Goal: Information Seeking & Learning: Learn about a topic

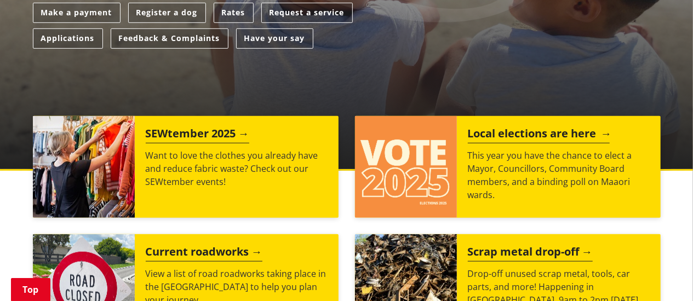
scroll to position [341, 0]
click at [530, 134] on h2 "Local elections are here" at bounding box center [539, 135] width 142 height 16
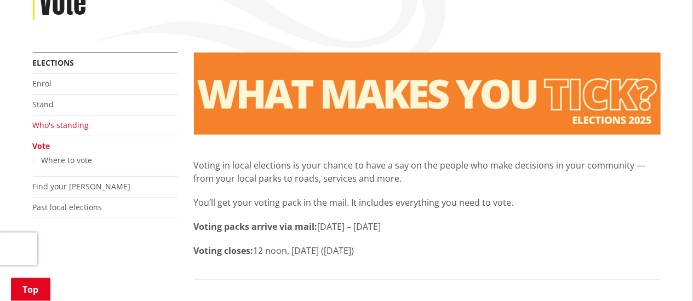
click at [77, 124] on link "Who's standing" at bounding box center [61, 125] width 56 height 10
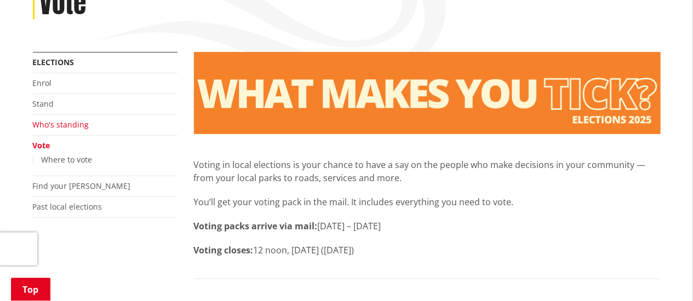
scroll to position [170, 0]
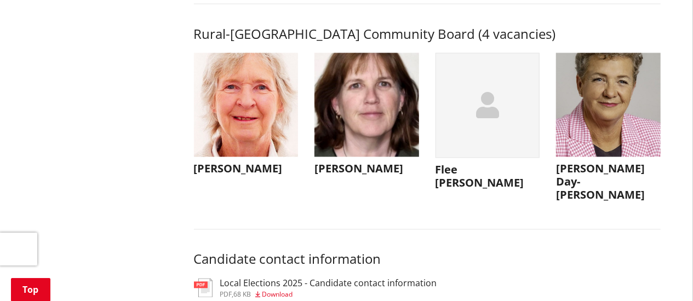
scroll to position [5113, 0]
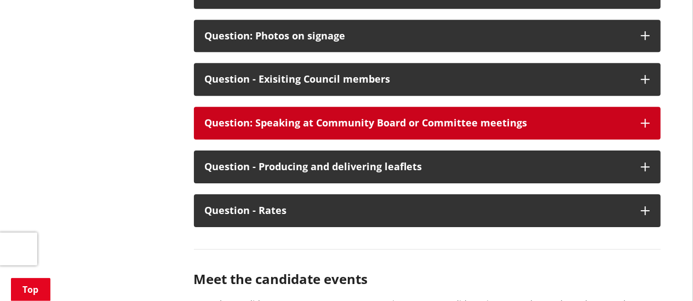
click at [395, 129] on div "Question: Speaking at Community Board or Committee meetings" at bounding box center [417, 123] width 425 height 11
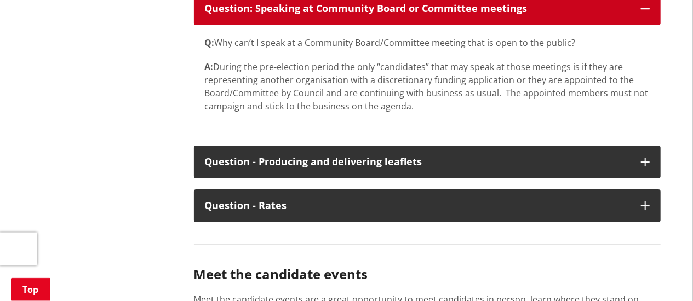
scroll to position [5966, 0]
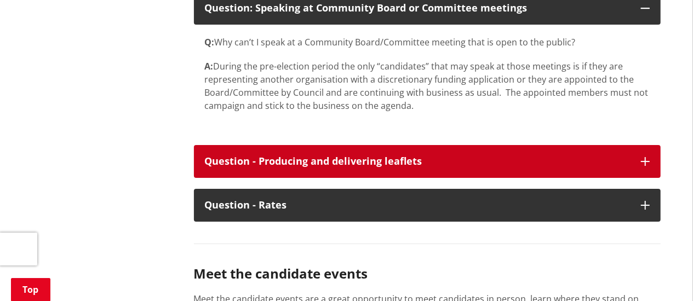
click at [378, 167] on div "Question - Producing and delivering leaflets" at bounding box center [417, 161] width 425 height 11
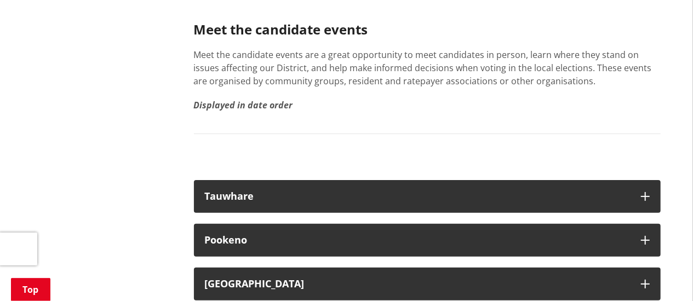
scroll to position [6307, 0]
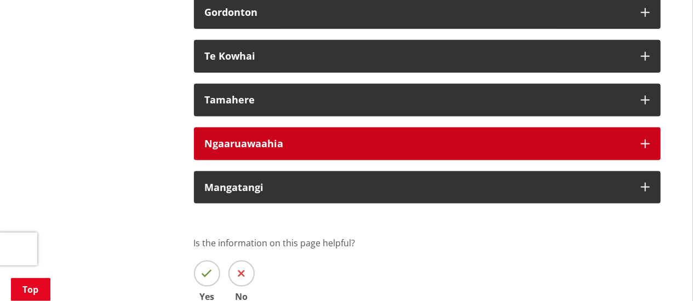
click at [282, 161] on button "Ngaaruawaahia" at bounding box center [427, 144] width 467 height 33
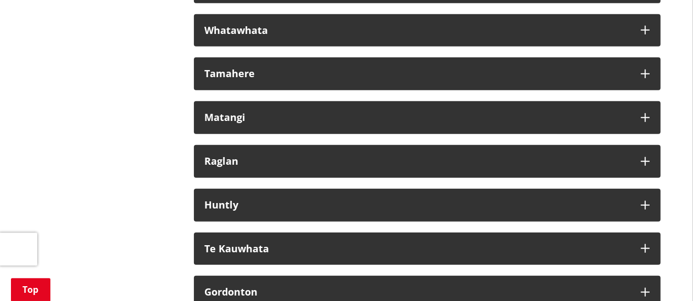
scroll to position [6649, 0]
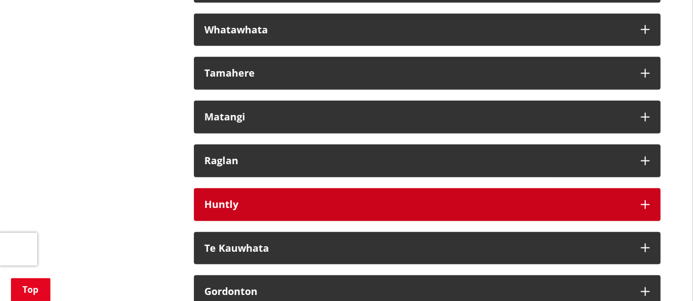
click at [249, 221] on button "Huntly" at bounding box center [427, 204] width 467 height 33
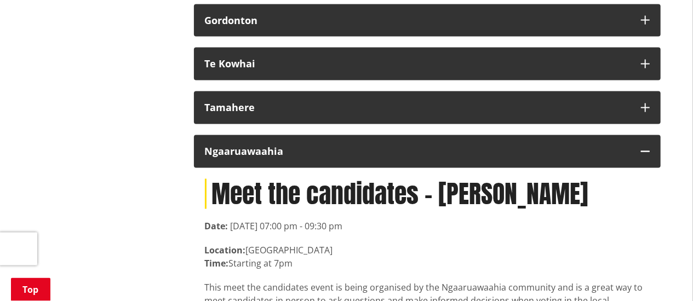
scroll to position [7104, 0]
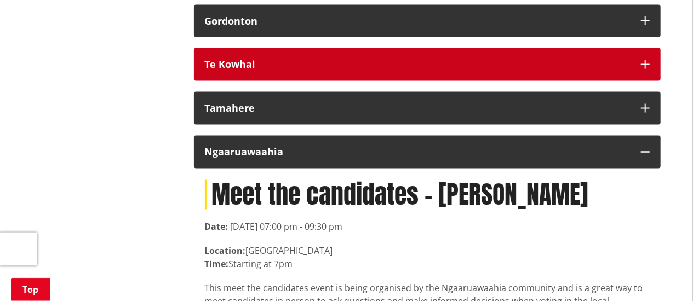
click at [284, 70] on div "Te Kowhai" at bounding box center [417, 64] width 425 height 11
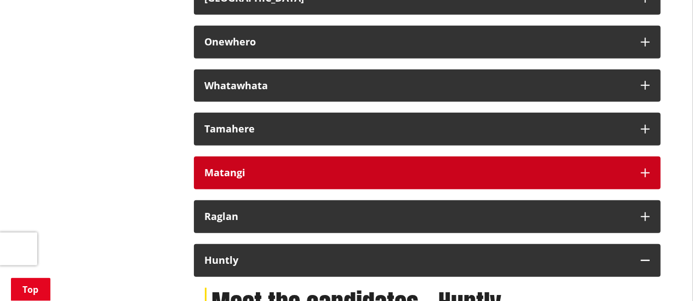
scroll to position [6592, 0]
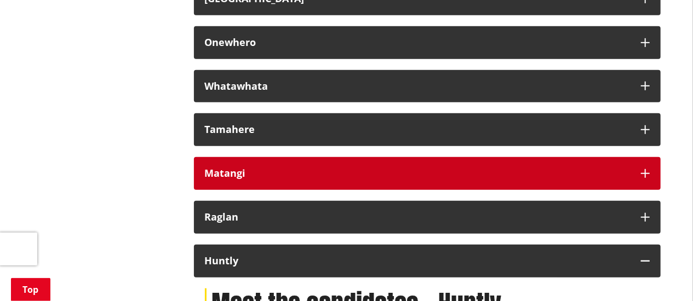
click at [296, 190] on button "Matangi" at bounding box center [427, 173] width 467 height 33
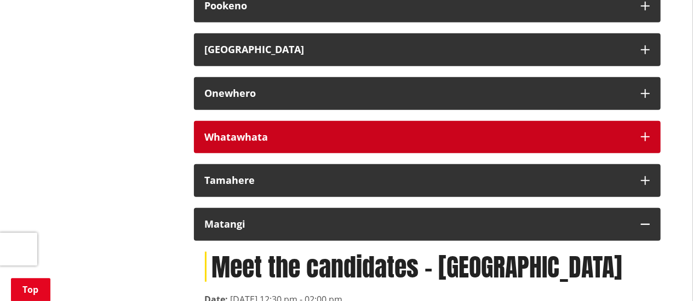
click at [312, 154] on button "Whatawhata" at bounding box center [427, 137] width 467 height 33
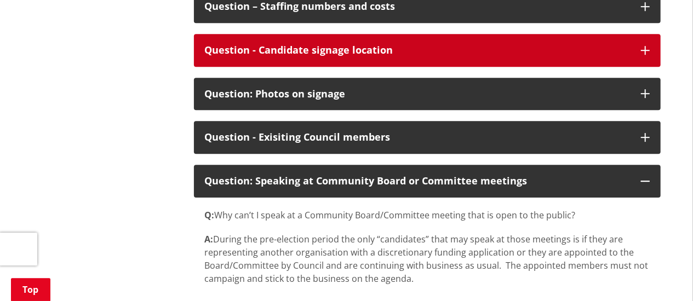
scroll to position [5793, 0]
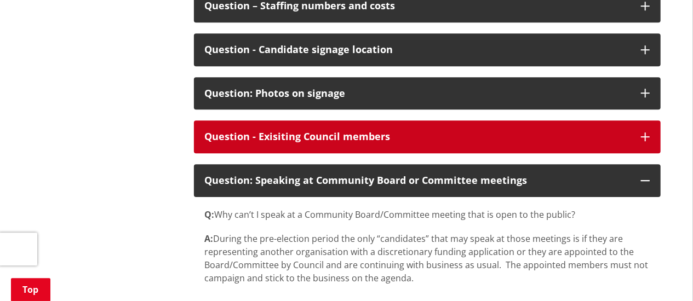
click at [365, 153] on button "Question - Exisiting Council members" at bounding box center [427, 137] width 467 height 33
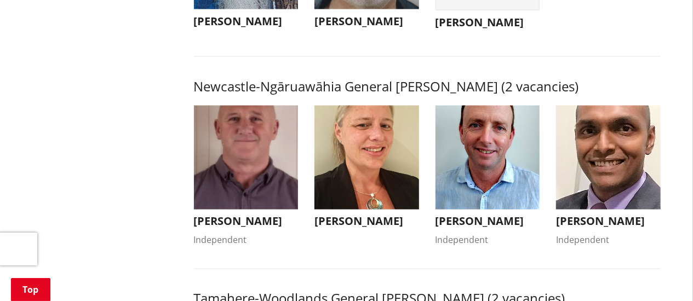
scroll to position [855, 0]
click at [267, 188] on img "button" at bounding box center [246, 158] width 105 height 105
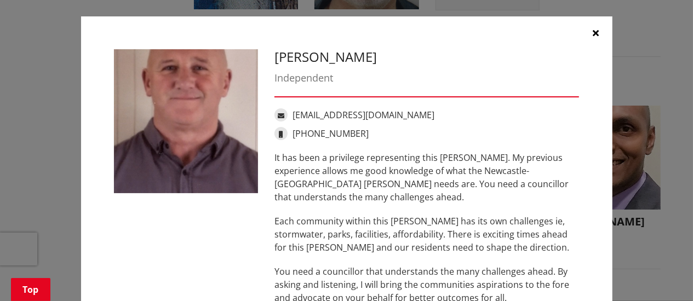
scroll to position [0, 0]
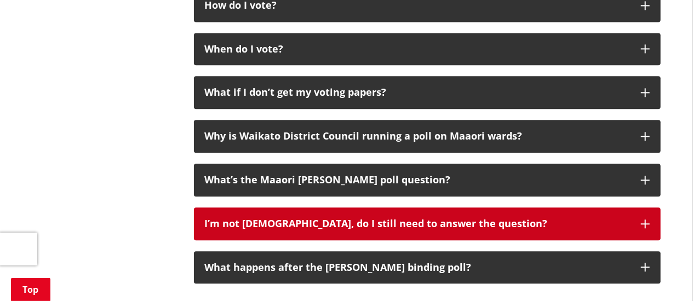
scroll to position [1253, 0]
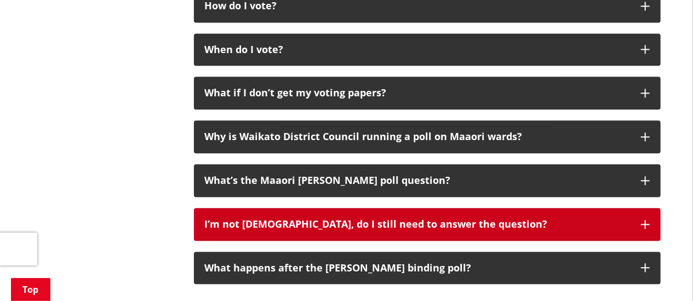
click at [356, 221] on div "I’m not Māori, do I still need to answer the question?" at bounding box center [417, 224] width 425 height 11
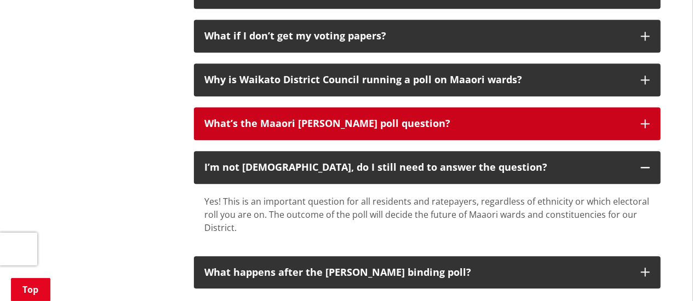
scroll to position [1310, 0]
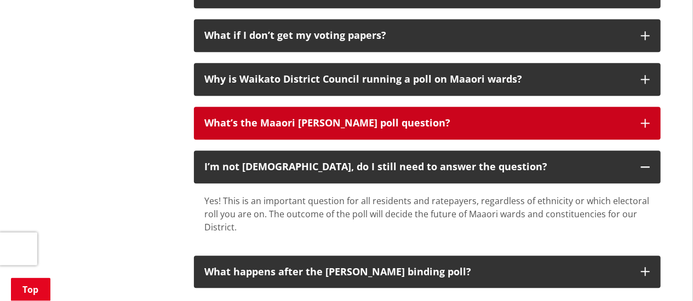
click at [360, 125] on div "What’s the Maaori [PERSON_NAME] poll question?" at bounding box center [417, 123] width 425 height 11
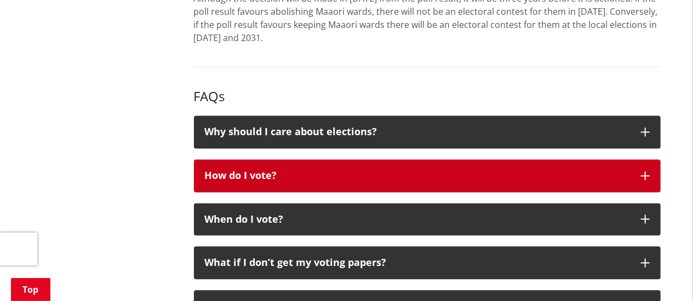
scroll to position [1082, 0]
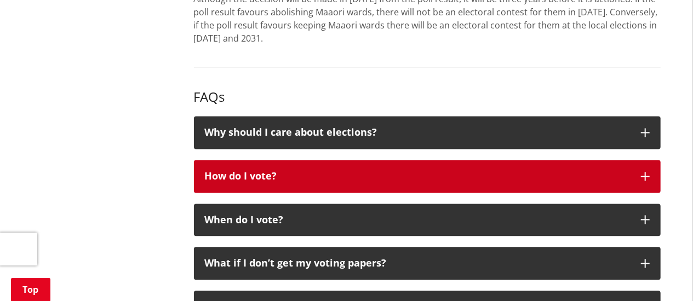
click at [299, 184] on button "How do I vote?" at bounding box center [427, 176] width 467 height 33
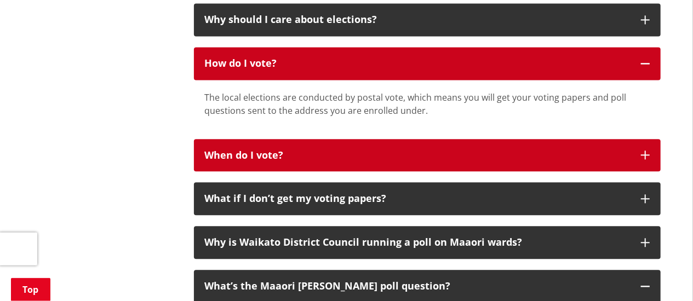
scroll to position [1195, 0]
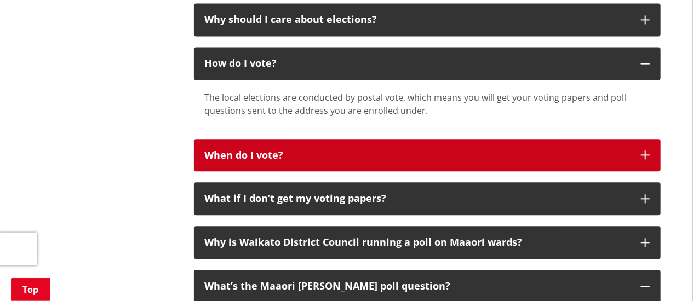
click at [302, 147] on button "When do I vote?" at bounding box center [427, 155] width 467 height 33
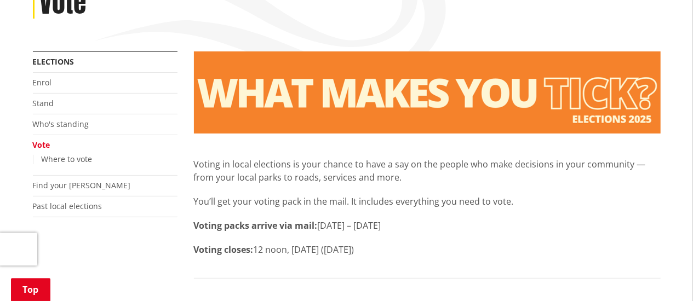
scroll to position [170, 0]
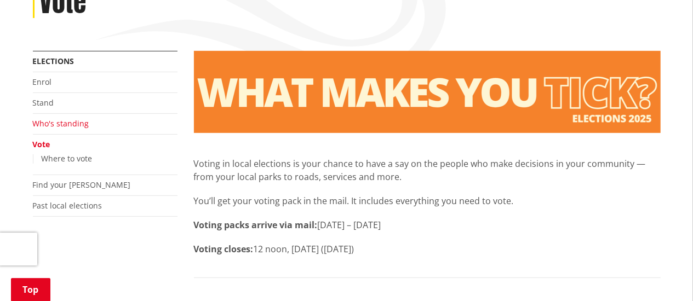
click at [68, 123] on link "Who's standing" at bounding box center [61, 123] width 56 height 10
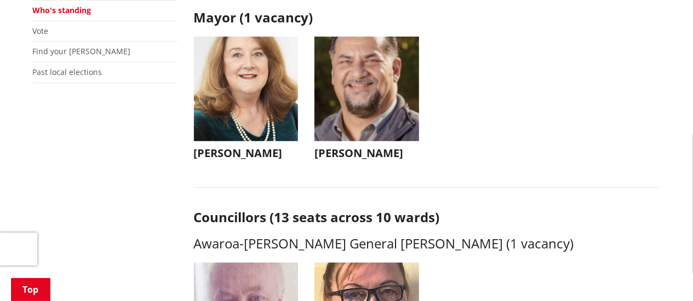
scroll to position [284, 0]
click at [352, 100] on img "button" at bounding box center [367, 88] width 105 height 105
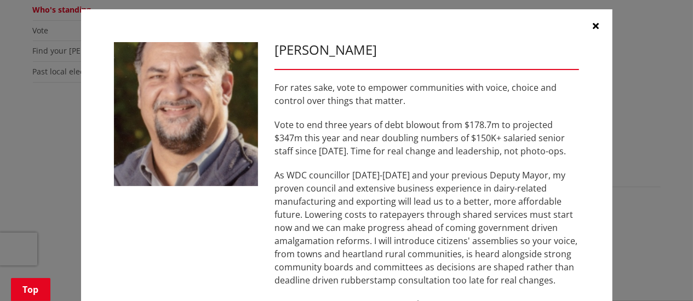
scroll to position [0, 0]
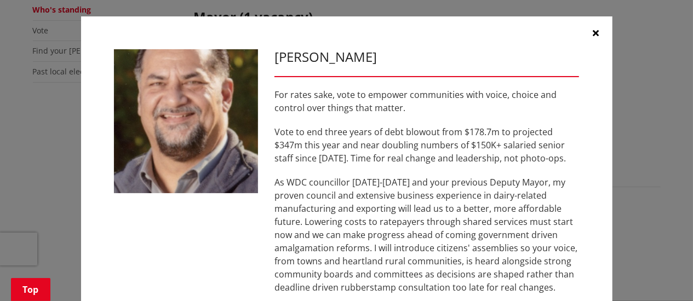
click at [597, 28] on button "button" at bounding box center [596, 32] width 33 height 33
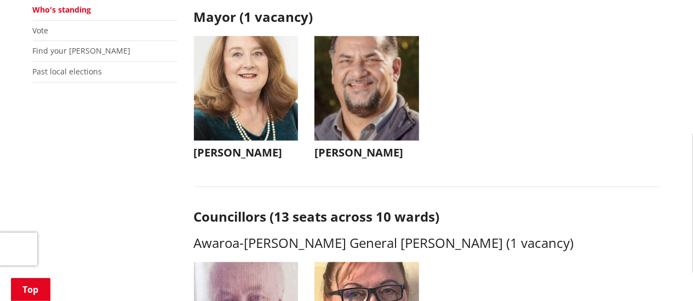
click at [246, 97] on img "button" at bounding box center [246, 88] width 105 height 105
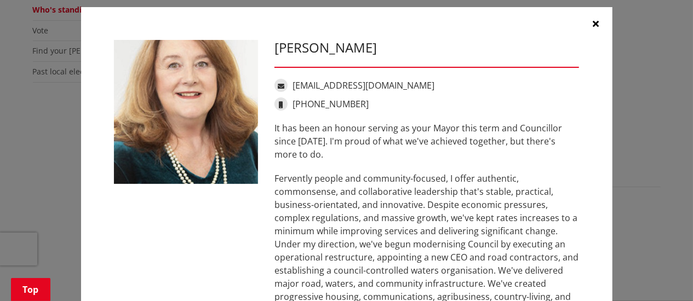
scroll to position [9, 0]
click at [596, 22] on icon "button" at bounding box center [596, 23] width 6 height 9
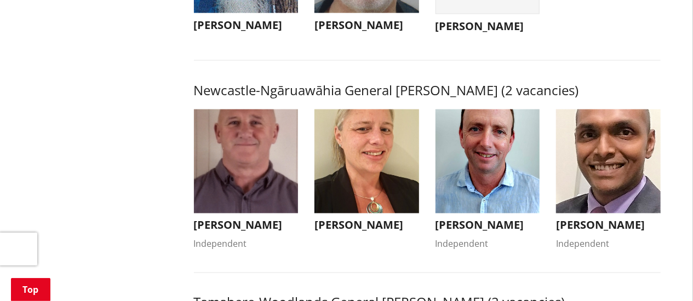
scroll to position [853, 0]
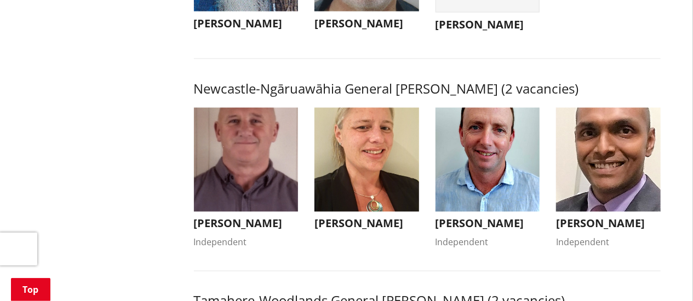
click at [354, 181] on img "button" at bounding box center [367, 160] width 105 height 105
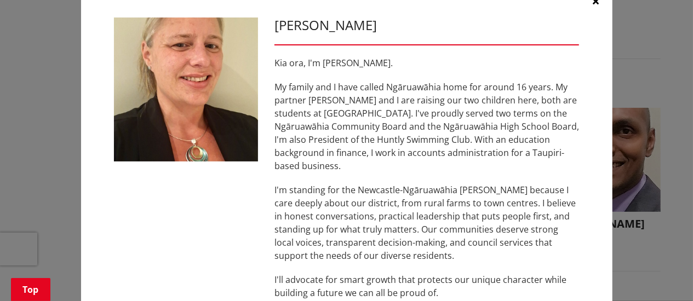
scroll to position [22, 0]
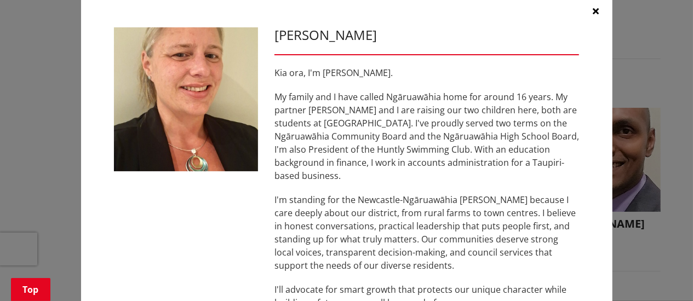
click at [589, 10] on button "button" at bounding box center [596, 11] width 33 height 33
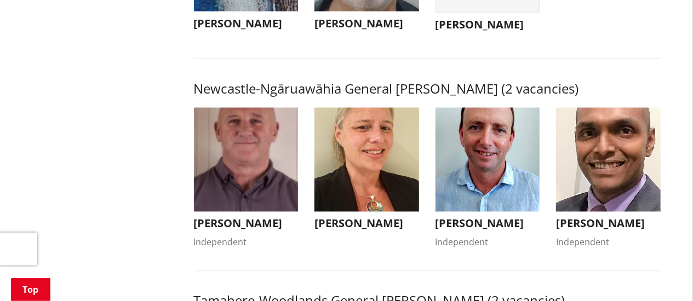
click at [620, 176] on img "button" at bounding box center [608, 160] width 105 height 105
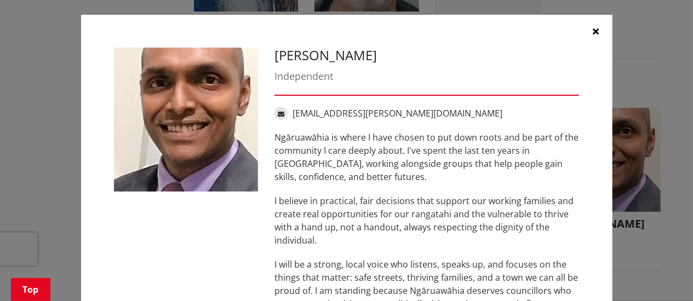
scroll to position [0, 0]
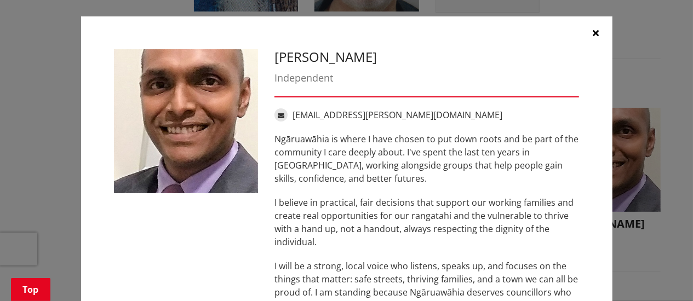
click at [599, 36] on button "button" at bounding box center [596, 32] width 33 height 33
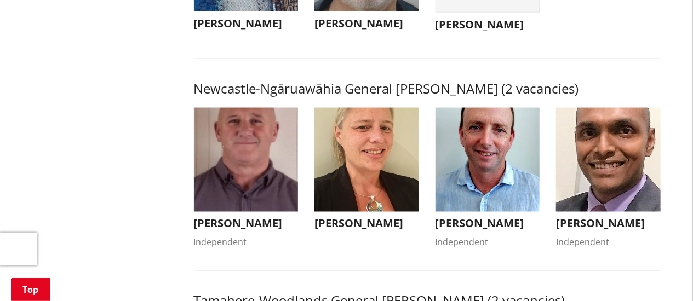
click at [233, 201] on img "button" at bounding box center [246, 160] width 105 height 105
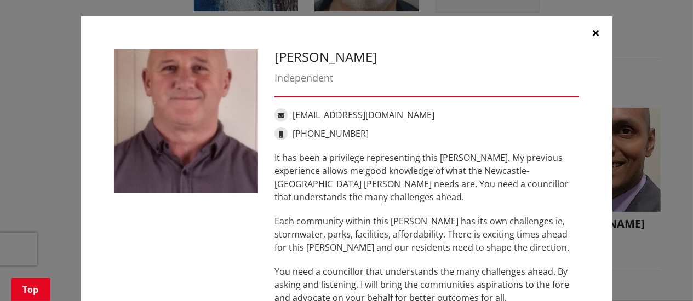
click at [601, 31] on button "button" at bounding box center [596, 32] width 33 height 33
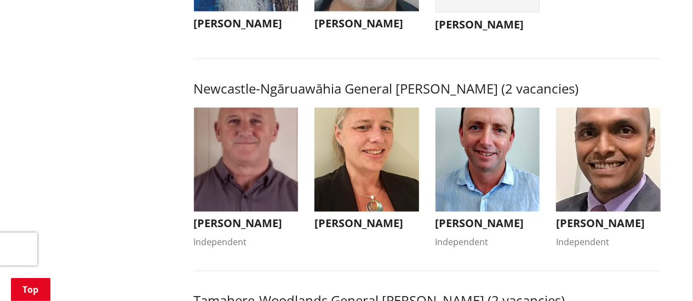
click at [504, 186] on img "button" at bounding box center [488, 160] width 105 height 105
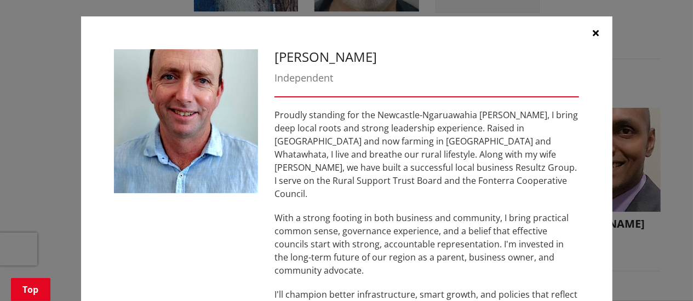
click at [599, 29] on button "button" at bounding box center [596, 32] width 33 height 33
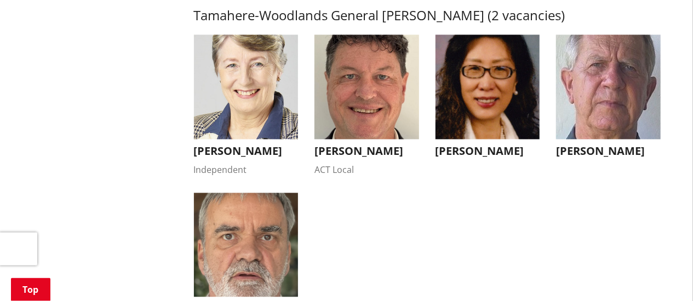
scroll to position [1138, 0]
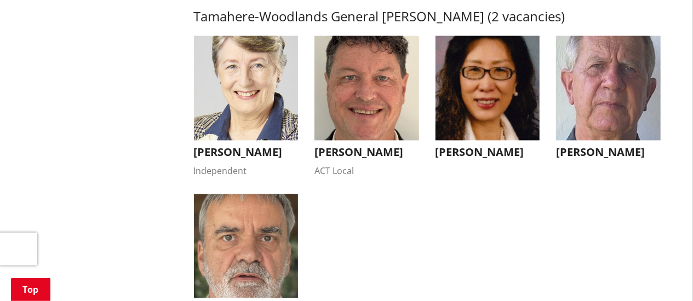
click at [582, 117] on img "button" at bounding box center [608, 88] width 105 height 105
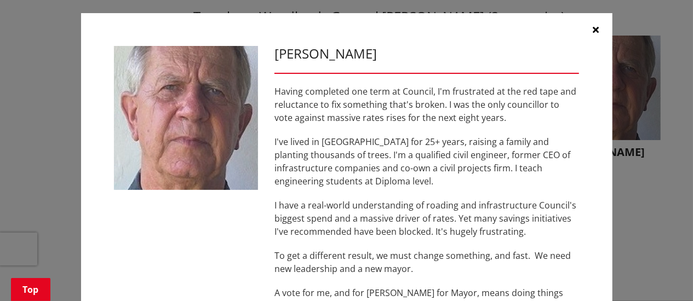
scroll to position [0, 0]
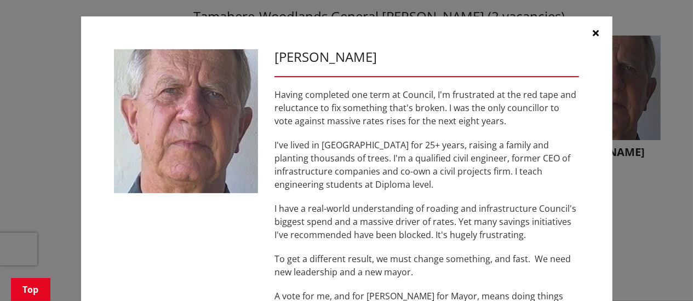
click at [593, 33] on button "button" at bounding box center [596, 32] width 33 height 33
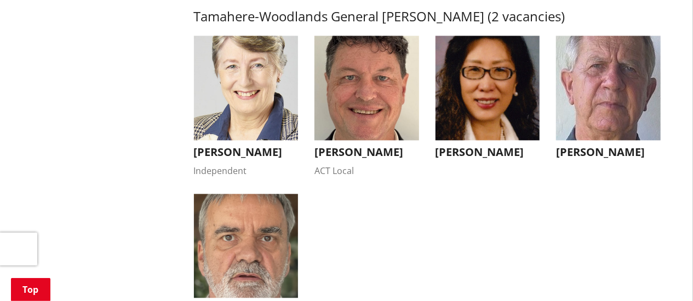
click at [489, 122] on img "button" at bounding box center [488, 88] width 105 height 105
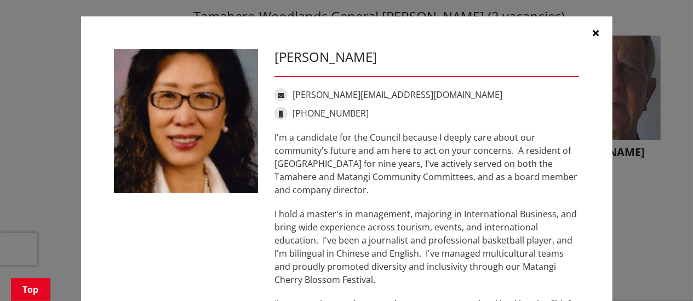
click at [597, 29] on icon "button" at bounding box center [596, 32] width 6 height 9
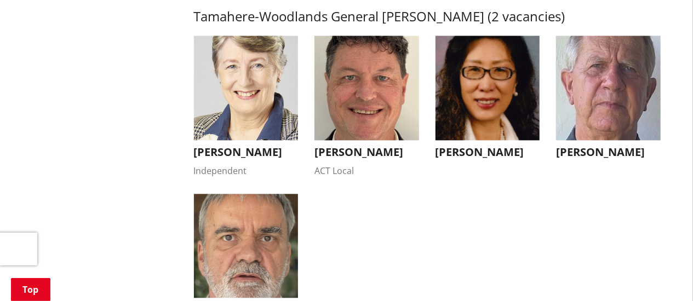
click at [387, 106] on img "button" at bounding box center [367, 88] width 105 height 105
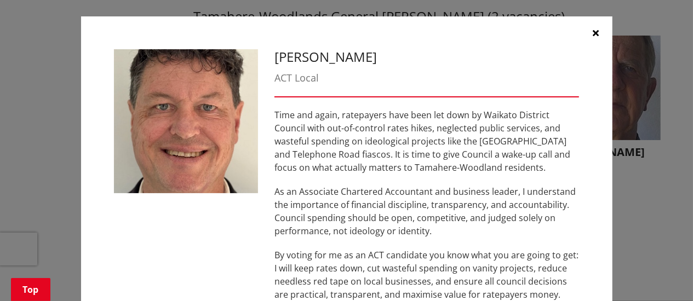
drag, startPoint x: 597, startPoint y: 33, endPoint x: 591, endPoint y: 31, distance: 5.9
click at [597, 33] on icon "button" at bounding box center [596, 32] width 6 height 9
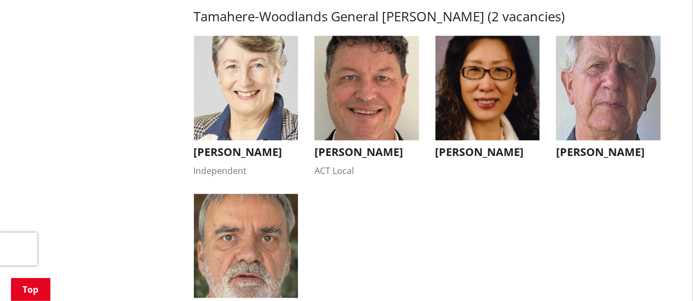
click at [249, 128] on img "button" at bounding box center [246, 88] width 105 height 105
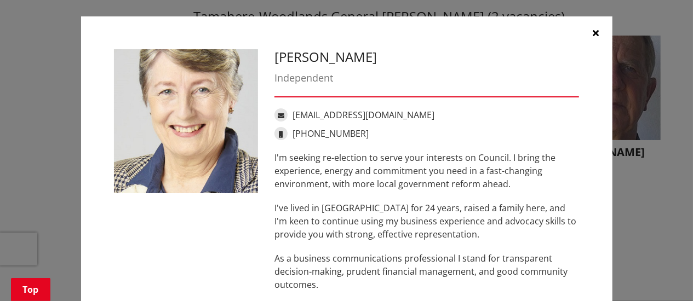
click at [596, 30] on icon "button" at bounding box center [596, 32] width 6 height 9
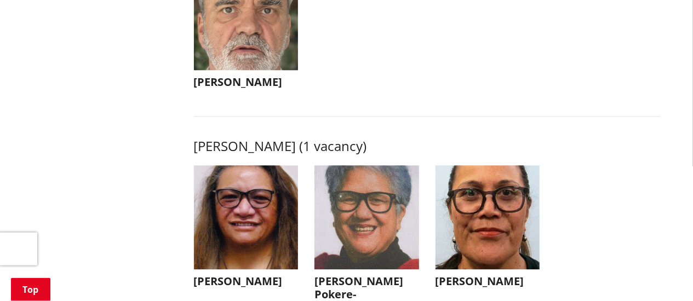
scroll to position [1365, 0]
click at [267, 37] on img "button" at bounding box center [246, 18] width 105 height 105
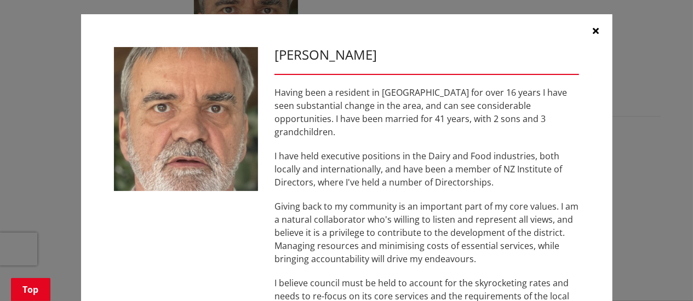
scroll to position [0, 0]
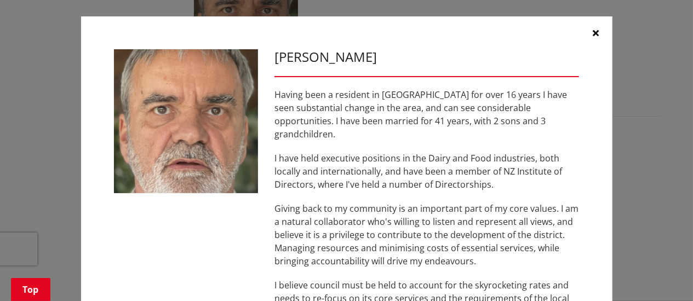
click at [595, 30] on icon "button" at bounding box center [596, 32] width 6 height 9
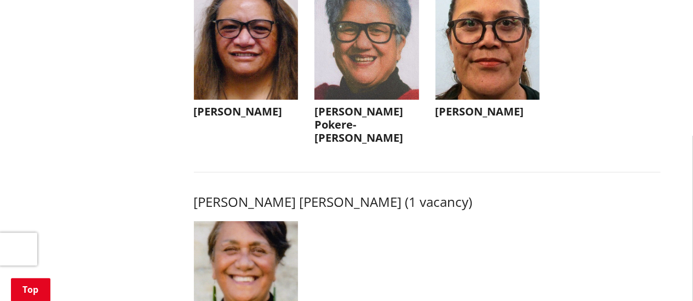
scroll to position [1536, 0]
click at [256, 75] on img "button" at bounding box center [246, 47] width 105 height 105
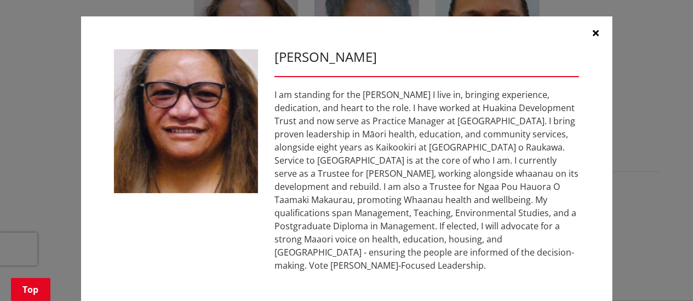
click at [596, 34] on icon "button" at bounding box center [596, 32] width 6 height 9
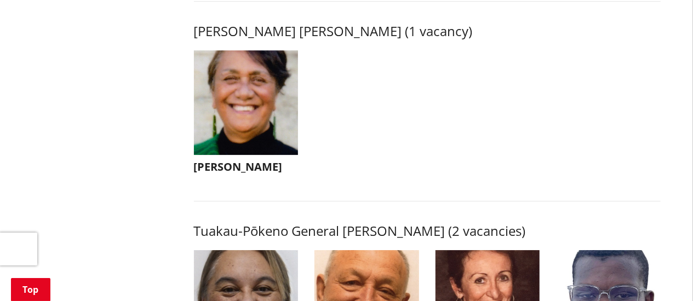
scroll to position [1707, 0]
click at [258, 123] on img "button" at bounding box center [246, 102] width 105 height 105
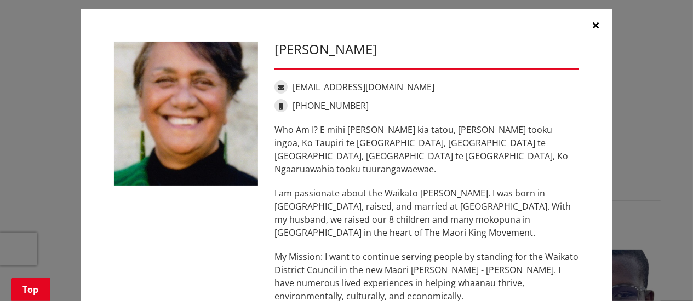
scroll to position [0, 0]
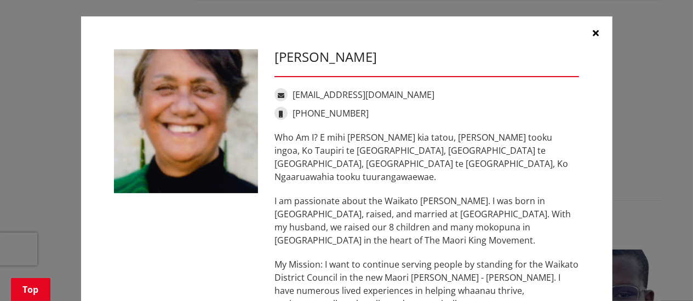
click at [601, 29] on button "button" at bounding box center [596, 32] width 33 height 33
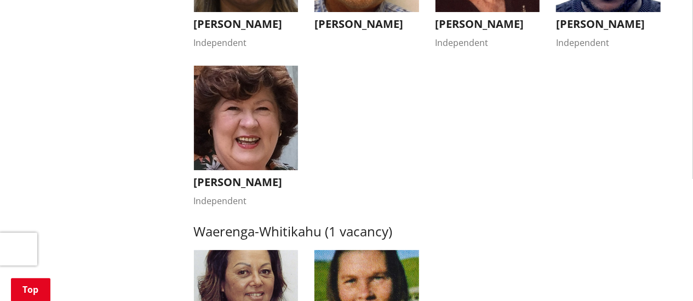
scroll to position [2048, 0]
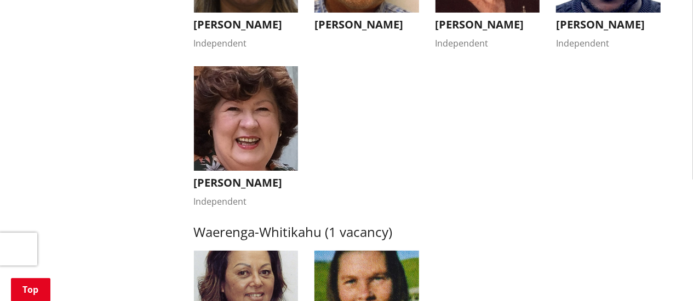
click at [255, 123] on img "button" at bounding box center [246, 118] width 105 height 105
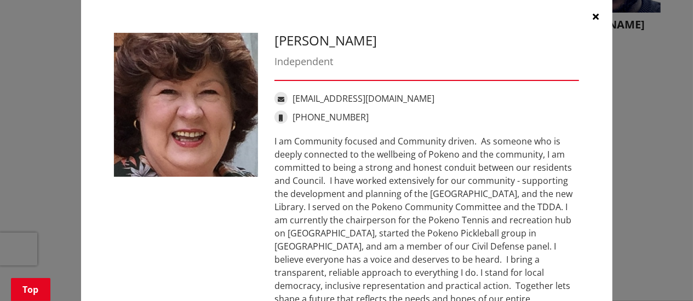
scroll to position [0, 0]
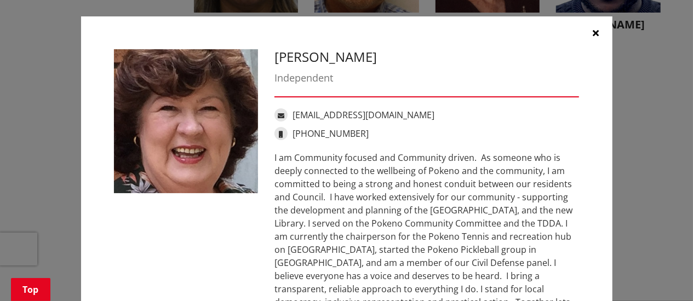
click at [599, 26] on button "button" at bounding box center [596, 32] width 33 height 33
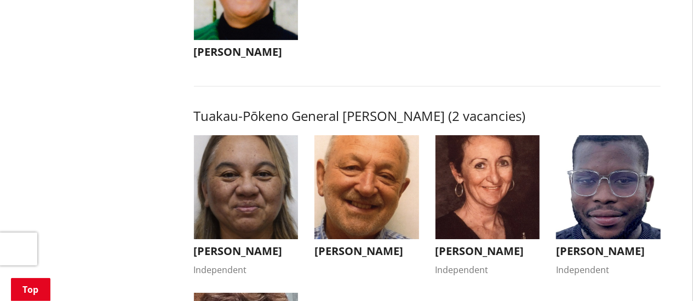
scroll to position [1821, 0]
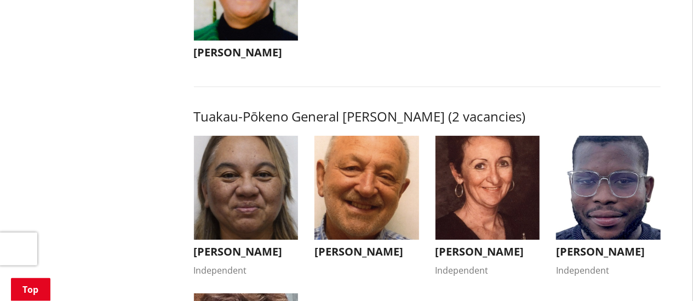
click at [360, 202] on img "button" at bounding box center [367, 188] width 105 height 105
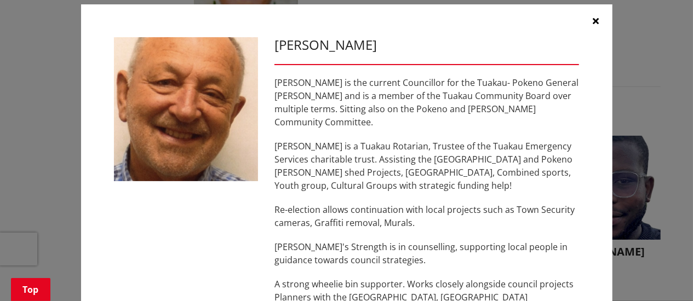
scroll to position [0, 0]
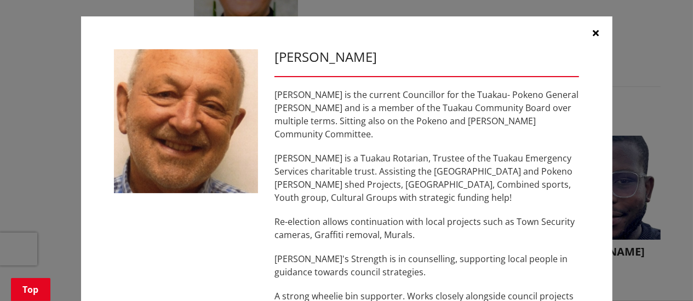
click at [601, 29] on button "button" at bounding box center [596, 32] width 33 height 33
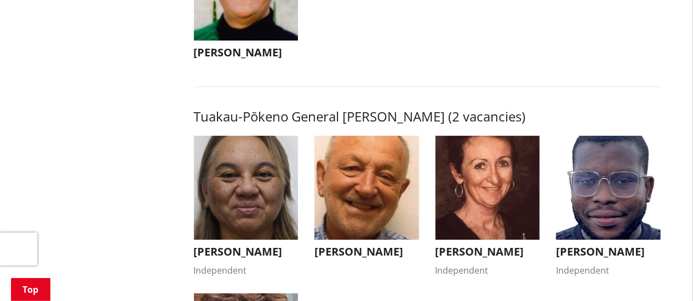
click at [495, 204] on img "button" at bounding box center [488, 188] width 105 height 105
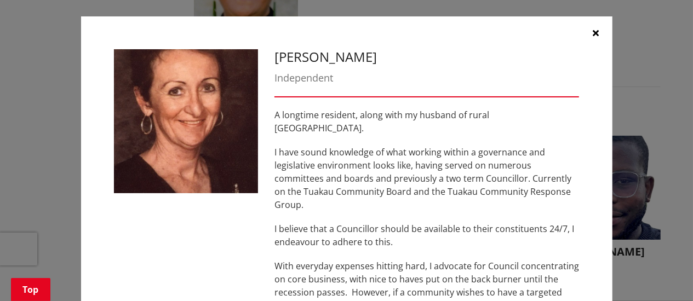
click at [599, 30] on icon "button" at bounding box center [596, 32] width 6 height 9
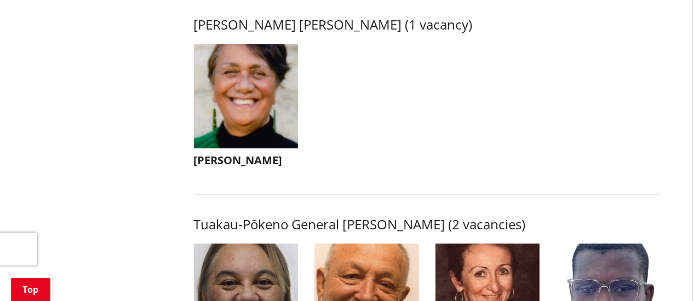
scroll to position [1578, 0]
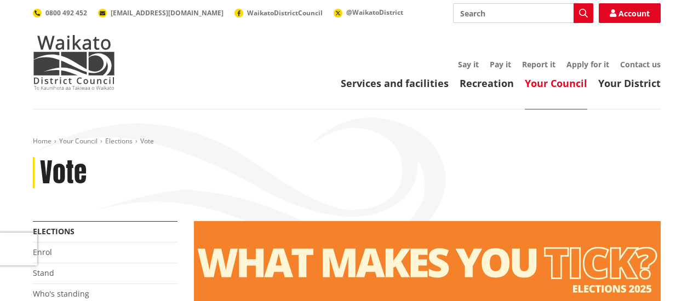
scroll to position [170, 0]
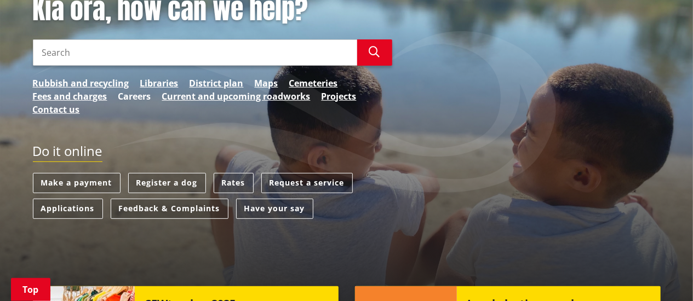
scroll to position [170, 0]
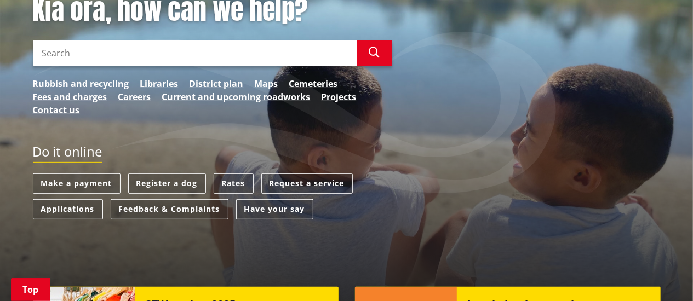
click at [92, 83] on link "Rubbish and recycling" at bounding box center [81, 83] width 96 height 13
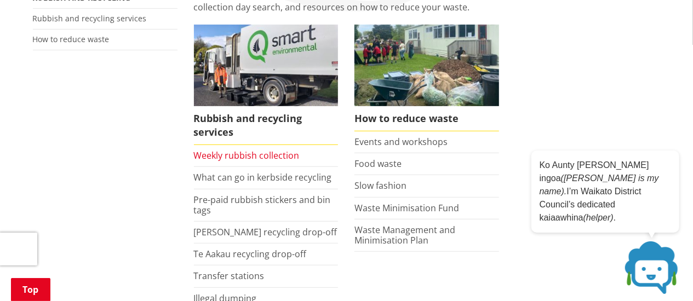
scroll to position [235, 0]
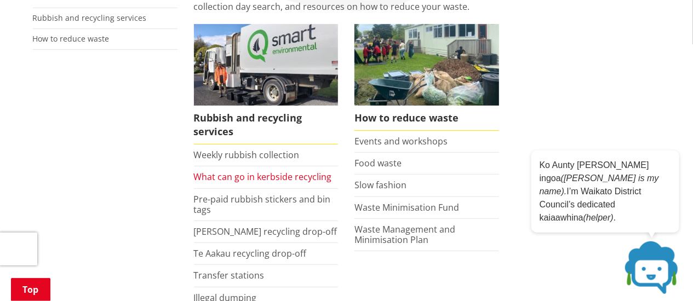
click at [264, 176] on link "What can go in kerbside recycling" at bounding box center [263, 177] width 138 height 12
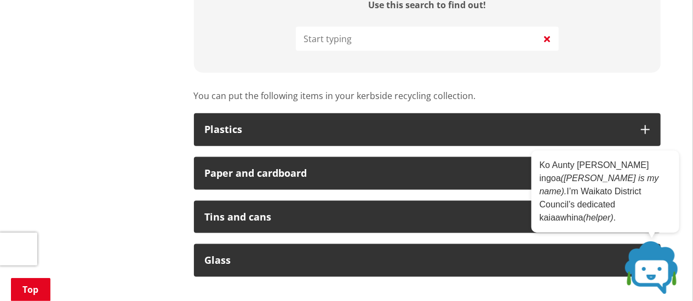
scroll to position [625, 0]
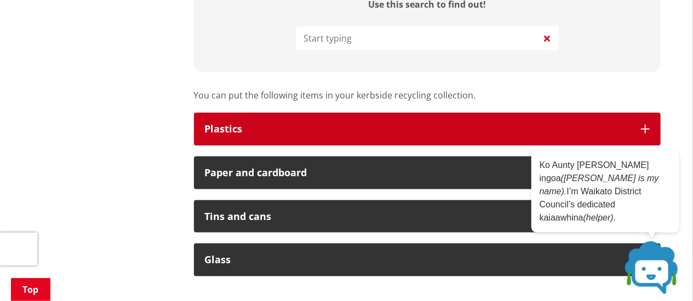
click at [252, 124] on button "Plastics" at bounding box center [427, 129] width 467 height 33
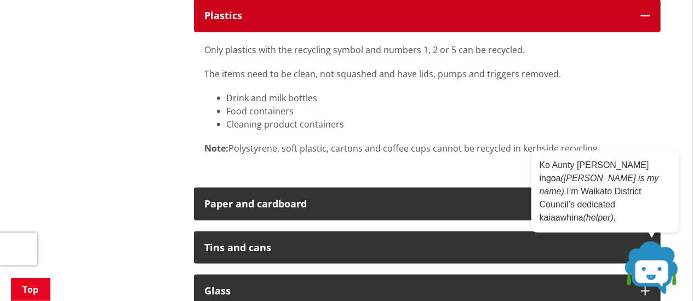
scroll to position [739, 0]
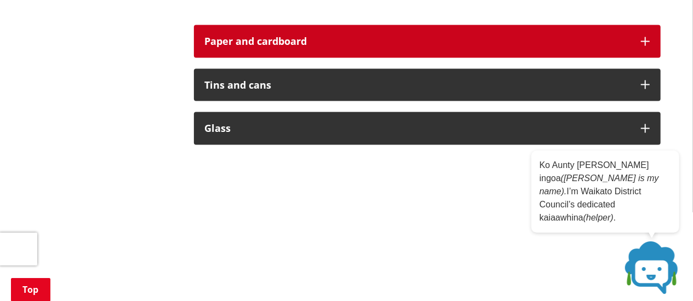
click at [340, 42] on div "Paper and cardboard" at bounding box center [417, 41] width 425 height 11
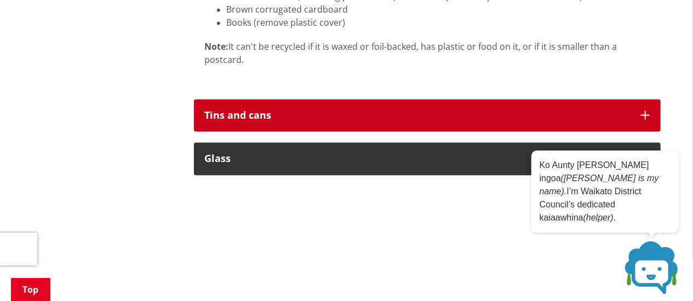
scroll to position [1135, 0]
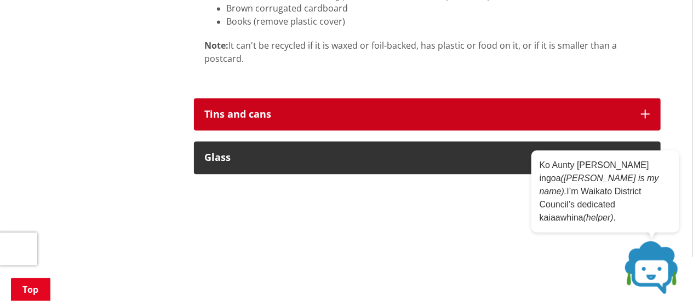
click at [345, 110] on button "Tins and cans" at bounding box center [427, 115] width 467 height 33
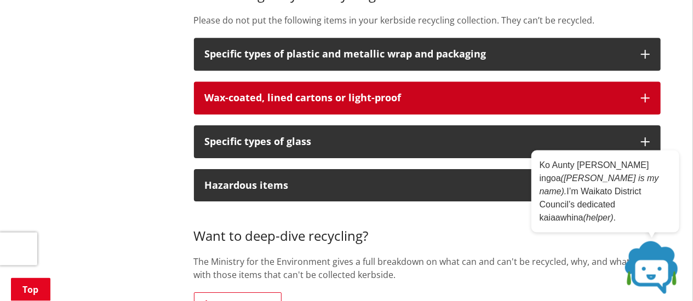
scroll to position [1704, 0]
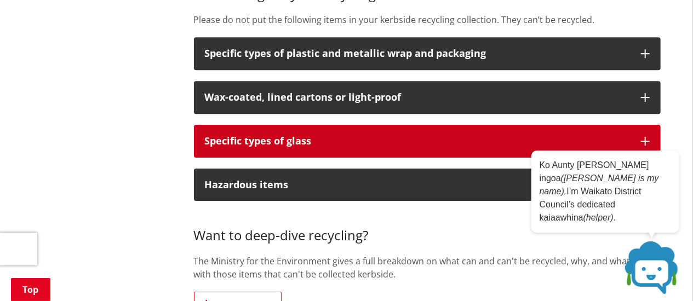
click at [305, 153] on button "Specific types of glass" at bounding box center [427, 141] width 467 height 33
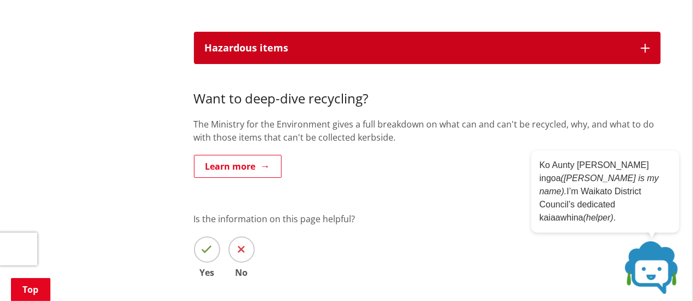
click at [300, 58] on button "Hazardous items" at bounding box center [427, 48] width 467 height 33
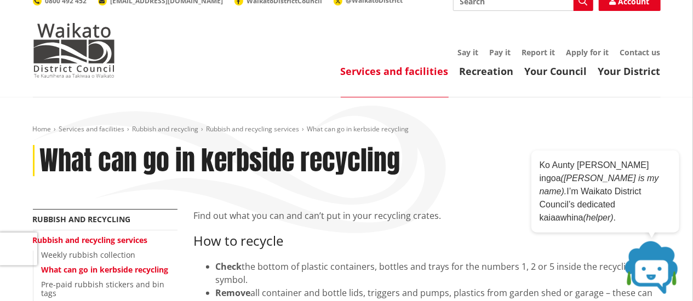
scroll to position [0, 0]
